Goal: Navigation & Orientation: Find specific page/section

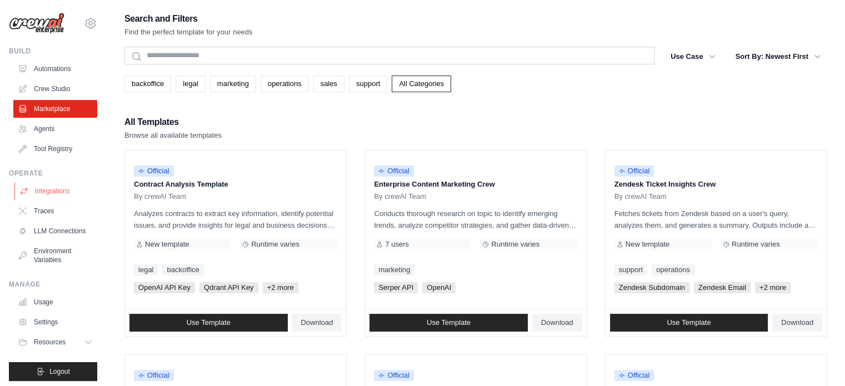
scroll to position [12, 0]
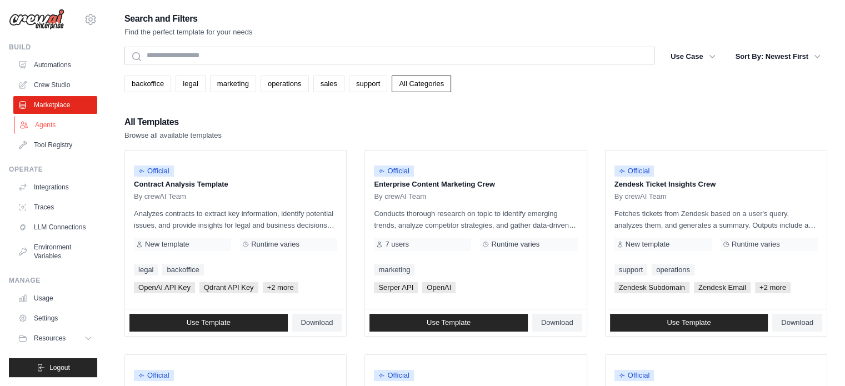
click at [45, 117] on link "Agents" at bounding box center [56, 125] width 84 height 18
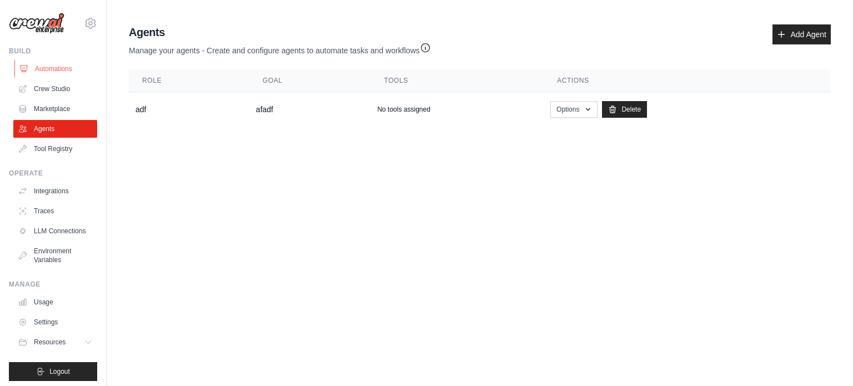
click at [42, 72] on link "Automations" at bounding box center [56, 69] width 84 height 18
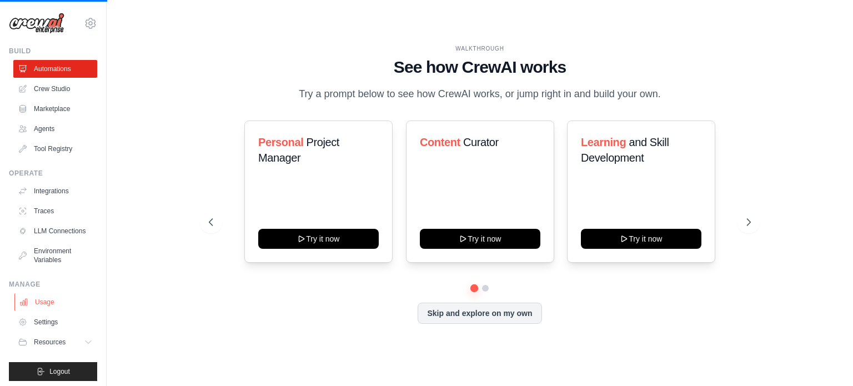
click at [44, 304] on link "Usage" at bounding box center [56, 302] width 84 height 18
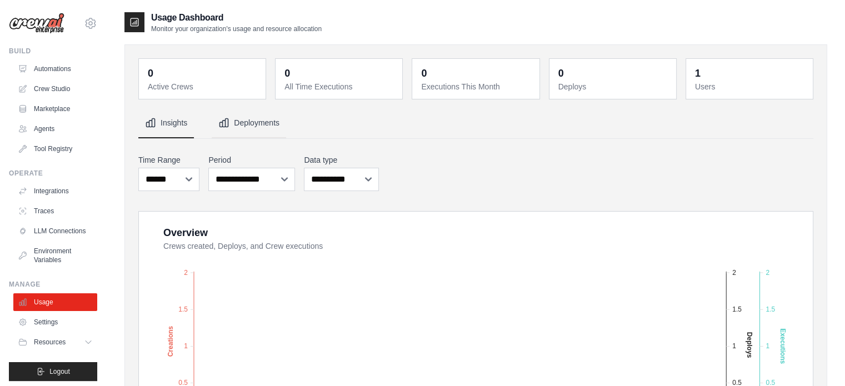
click at [248, 123] on button "Deployments" at bounding box center [249, 123] width 74 height 30
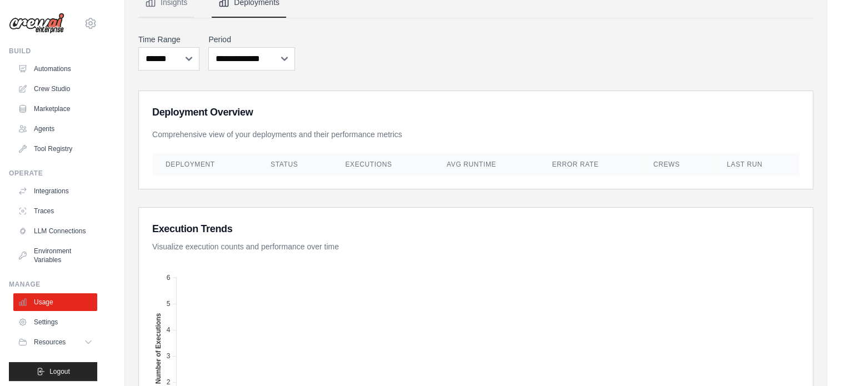
scroll to position [222, 0]
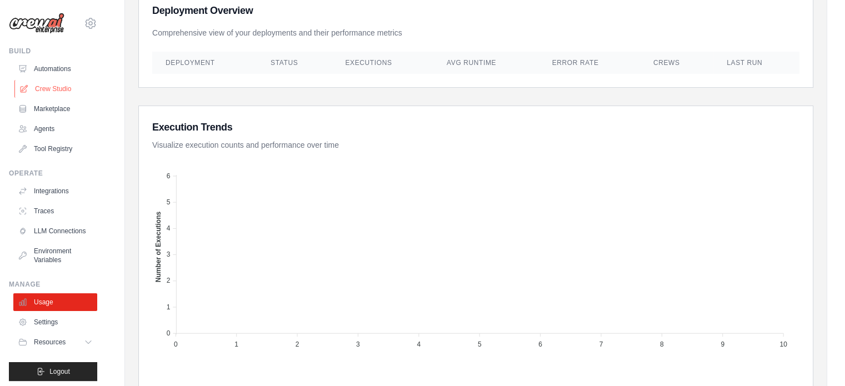
click at [49, 94] on link "Crew Studio" at bounding box center [56, 89] width 84 height 18
